Goal: Transaction & Acquisition: Purchase product/service

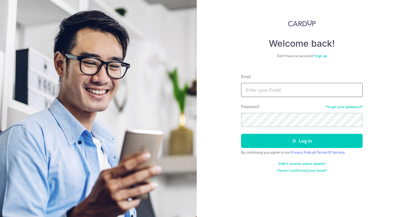
type input "keith.tanch@gmail.com"
click at [286, 141] on button "Log in" at bounding box center [302, 141] width 122 height 14
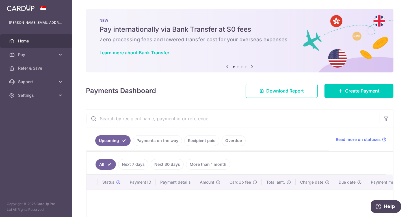
click at [44, 55] on span "Pay" at bounding box center [36, 55] width 37 height 6
click at [36, 67] on body "keith.tanch@gmail.com Home Pay Payments Recipients Cards Refer & Save Support F…" at bounding box center [203, 108] width 407 height 217
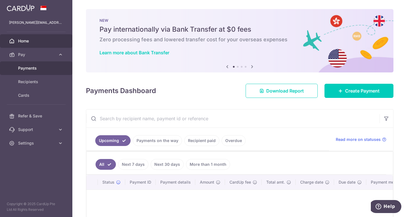
click at [29, 68] on span "Payments" at bounding box center [36, 68] width 37 height 6
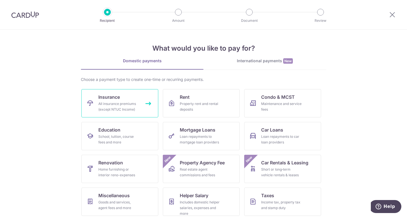
click at [141, 102] on link "Insurance All insurance premiums (except NTUC Income)" at bounding box center [119, 103] width 77 height 28
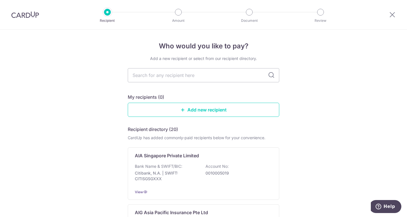
drag, startPoint x: 199, startPoint y: 73, endPoint x: 192, endPoint y: 72, distance: 6.9
click at [199, 73] on input "text" at bounding box center [204, 75] width 152 height 14
type input "Liberty"
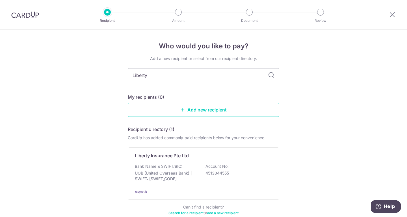
click at [156, 156] on p "Liberty Insurance Pte Ltd" at bounding box center [162, 155] width 54 height 7
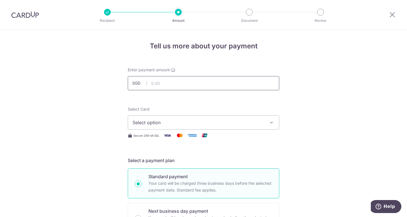
click at [163, 85] on input "text" at bounding box center [204, 83] width 152 height 14
drag, startPoint x: 150, startPoint y: 81, endPoint x: 154, endPoint y: 81, distance: 4.0
click at [152, 81] on input "text" at bounding box center [204, 83] width 152 height 14
type input "1,232.75"
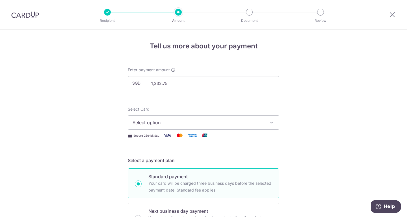
click at [270, 123] on icon "button" at bounding box center [272, 123] width 6 height 6
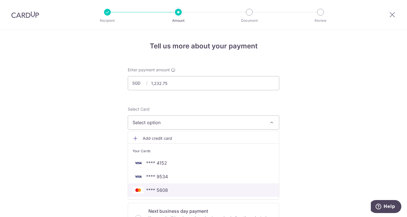
click at [172, 190] on span "**** 5608" at bounding box center [204, 190] width 142 height 7
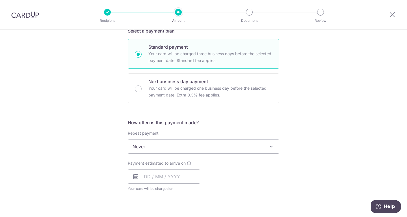
scroll to position [130, 0]
click at [144, 176] on input "text" at bounding box center [164, 176] width 72 height 14
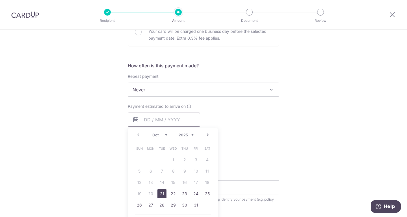
scroll to position [187, 0]
click at [310, 149] on div "Tell us more about your payment Enter payment amount SGD 1,232.75 1232.75 Selec…" at bounding box center [203, 99] width 407 height 512
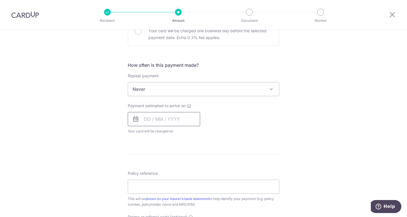
click at [171, 118] on input "text" at bounding box center [164, 119] width 72 height 14
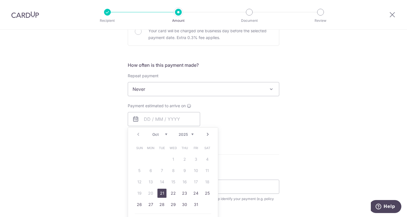
click at [165, 134] on select "Oct Nov Dec" at bounding box center [159, 134] width 15 height 5
click at [279, 140] on div "Tell us more about your payment Enter payment amount SGD 1,232.75 1232.75 Selec…" at bounding box center [203, 99] width 407 height 512
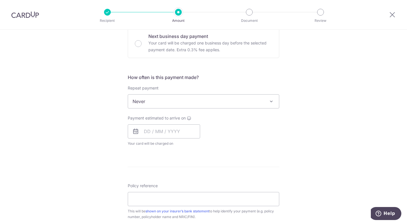
scroll to position [185, 0]
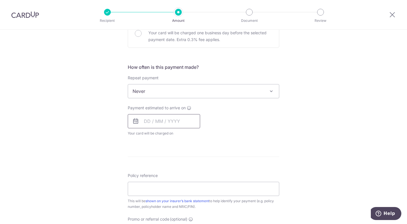
click at [156, 124] on input "text" at bounding box center [164, 121] width 72 height 14
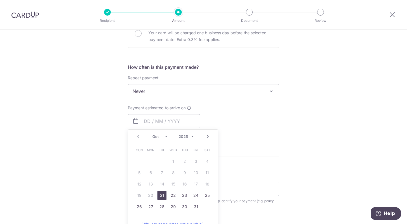
click at [165, 136] on select "Oct Nov Dec" at bounding box center [159, 136] width 15 height 5
click at [194, 204] on link "28" at bounding box center [195, 206] width 9 height 9
type input "[DATE]"
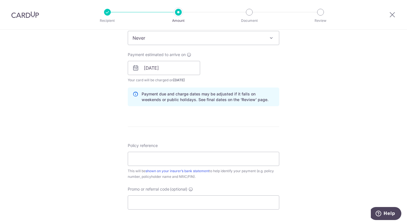
scroll to position [247, 0]
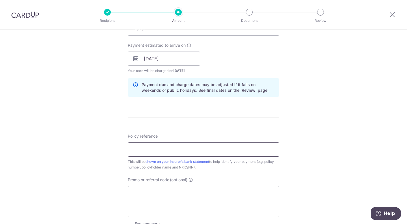
click at [165, 154] on input "Policy reference" at bounding box center [204, 149] width 152 height 14
paste input "SD25V00809"
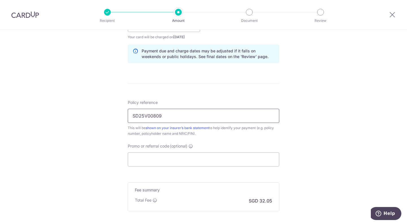
scroll to position [283, 0]
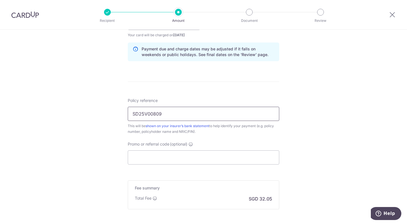
type input "SD25V00809"
click at [158, 158] on input "Promo or referral code (optional)" at bounding box center [204, 157] width 152 height 14
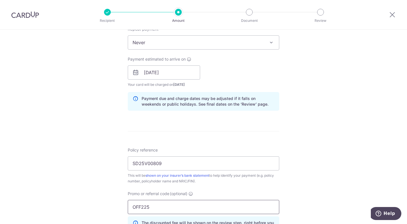
scroll to position [232, 0]
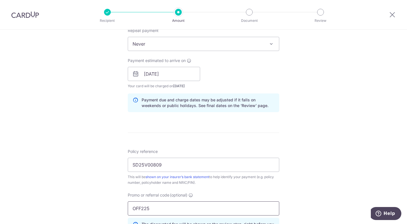
type input "OFF225"
click at [305, 161] on div "Tell us more about your payment Enter payment amount SGD 1,232.75 1232.75 Selec…" at bounding box center [203, 77] width 407 height 560
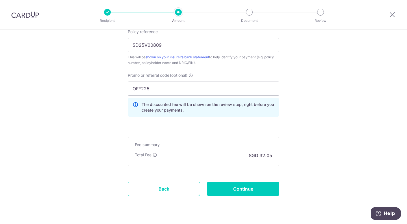
scroll to position [353, 0]
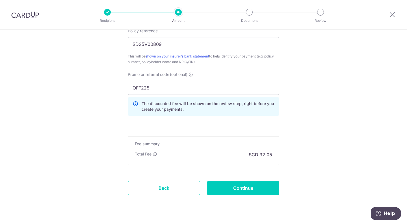
click at [241, 187] on input "Continue" at bounding box center [243, 188] width 72 height 14
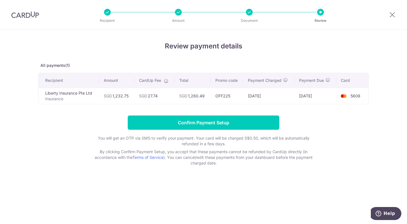
click at [187, 120] on input "Confirm Payment Setup" at bounding box center [204, 122] width 152 height 14
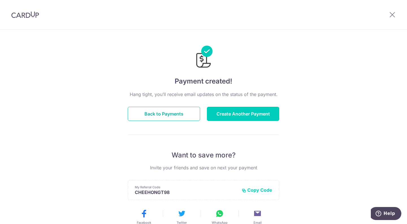
click at [170, 115] on button "Back to Payments" at bounding box center [164, 114] width 72 height 14
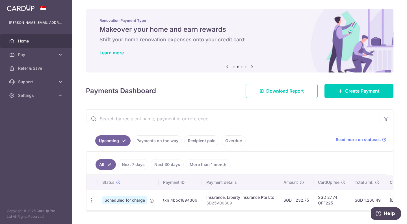
click at [49, 96] on span "Settings" at bounding box center [36, 95] width 37 height 6
click at [22, 124] on span "Logout" at bounding box center [36, 123] width 37 height 6
